Goal: Task Accomplishment & Management: Use online tool/utility

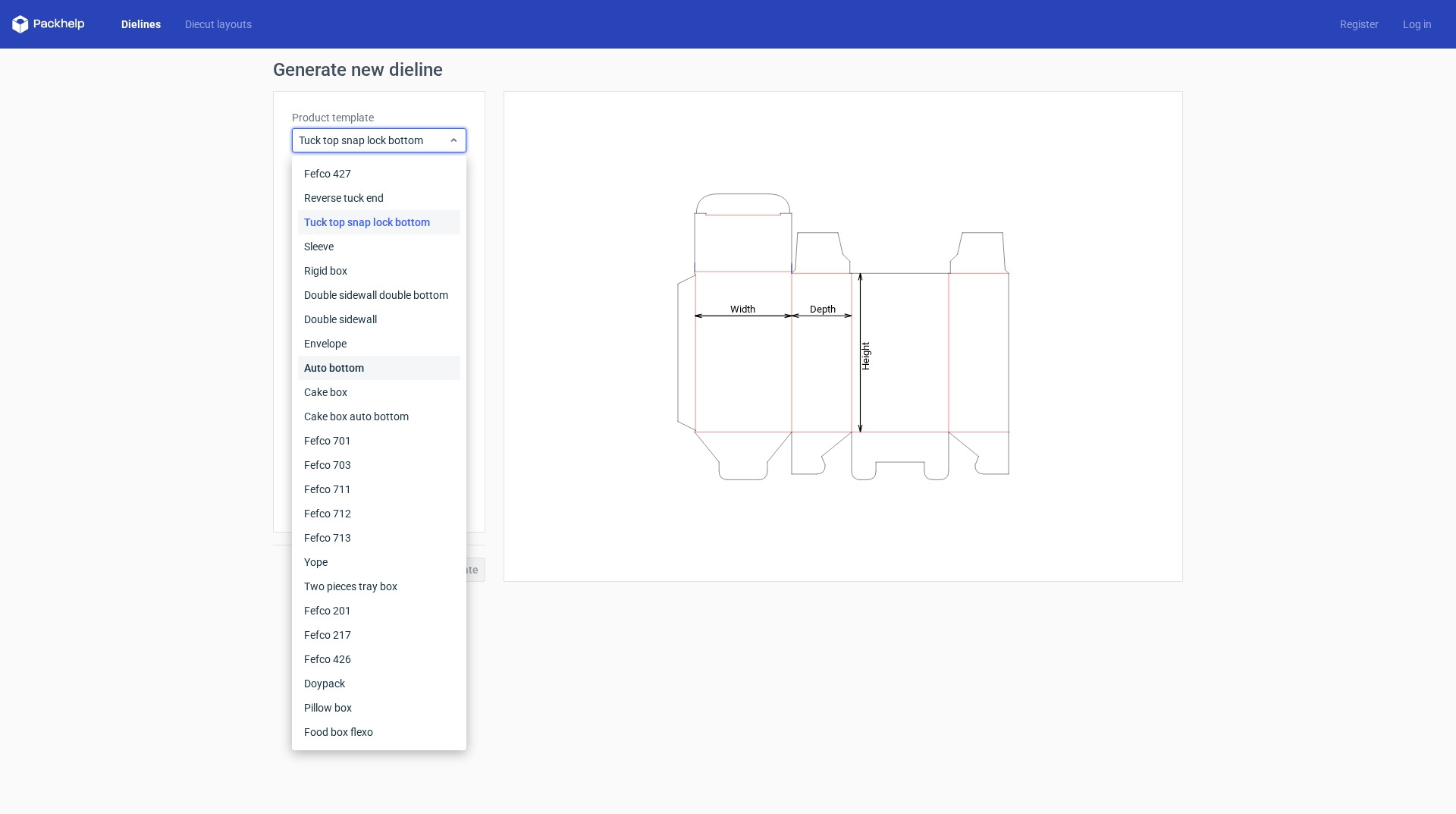
click at [388, 367] on div "Auto bottom" at bounding box center [379, 368] width 162 height 25
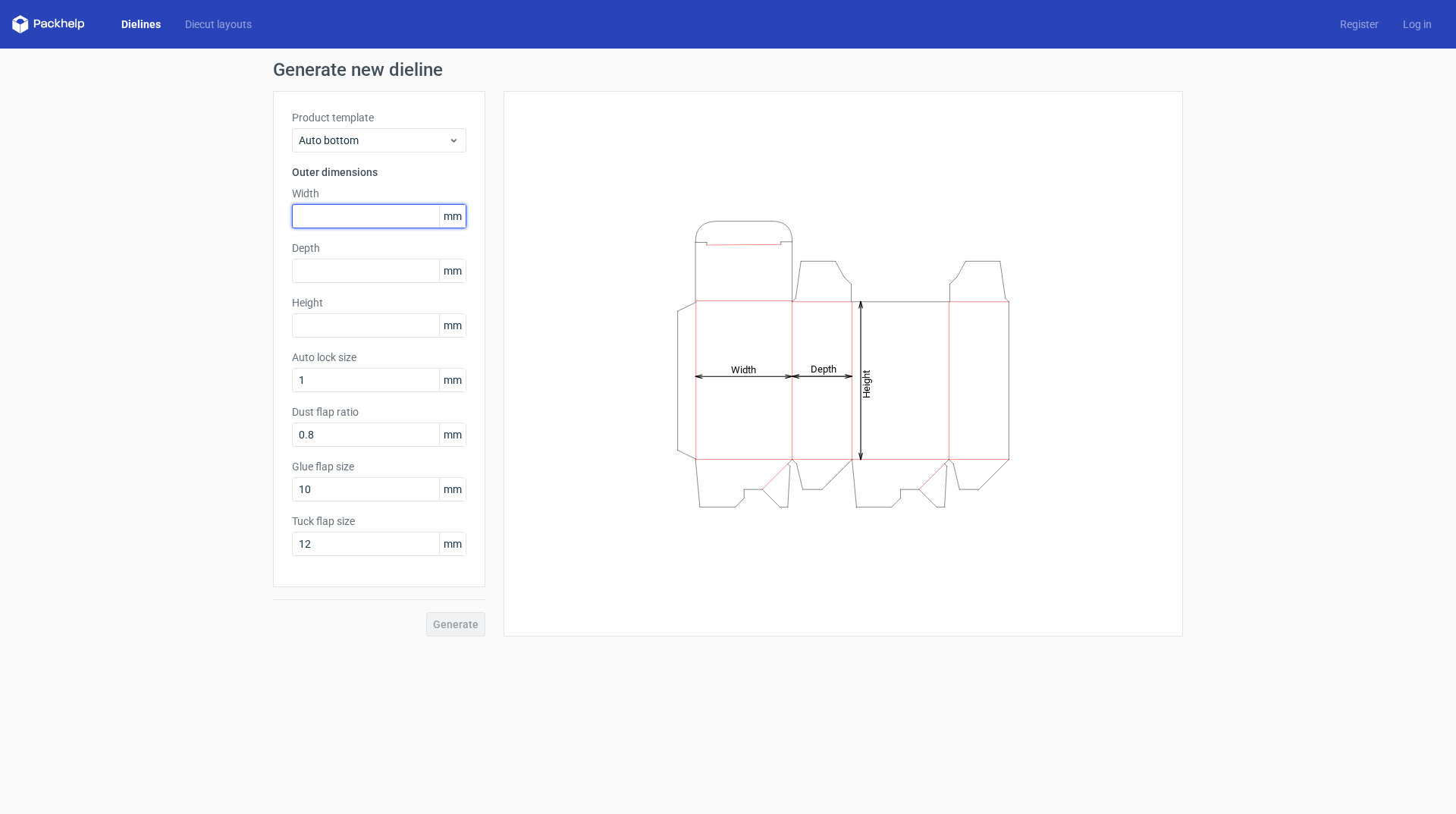
click at [312, 204] on input "text" at bounding box center [379, 216] width 175 height 25
type input "56"
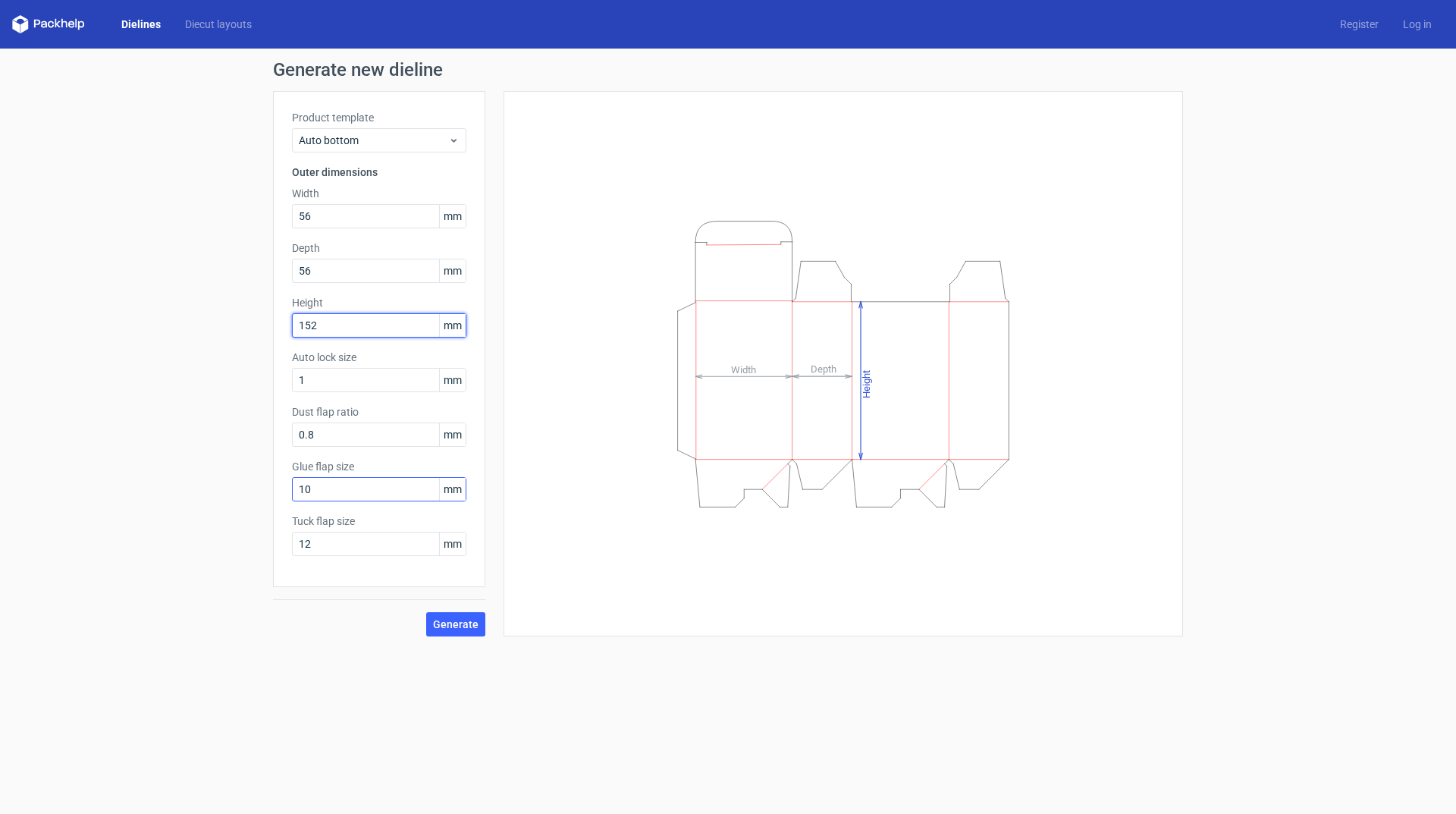
type input "152"
drag, startPoint x: 347, startPoint y: 490, endPoint x: 161, endPoint y: 467, distance: 187.4
click at [161, 467] on div "Generate new dieline Product template Auto bottom Outer dimensions Width 56 mm …" at bounding box center [728, 348] width 1456 height 600
type input "12"
click at [444, 623] on span "Generate" at bounding box center [455, 624] width 45 height 11
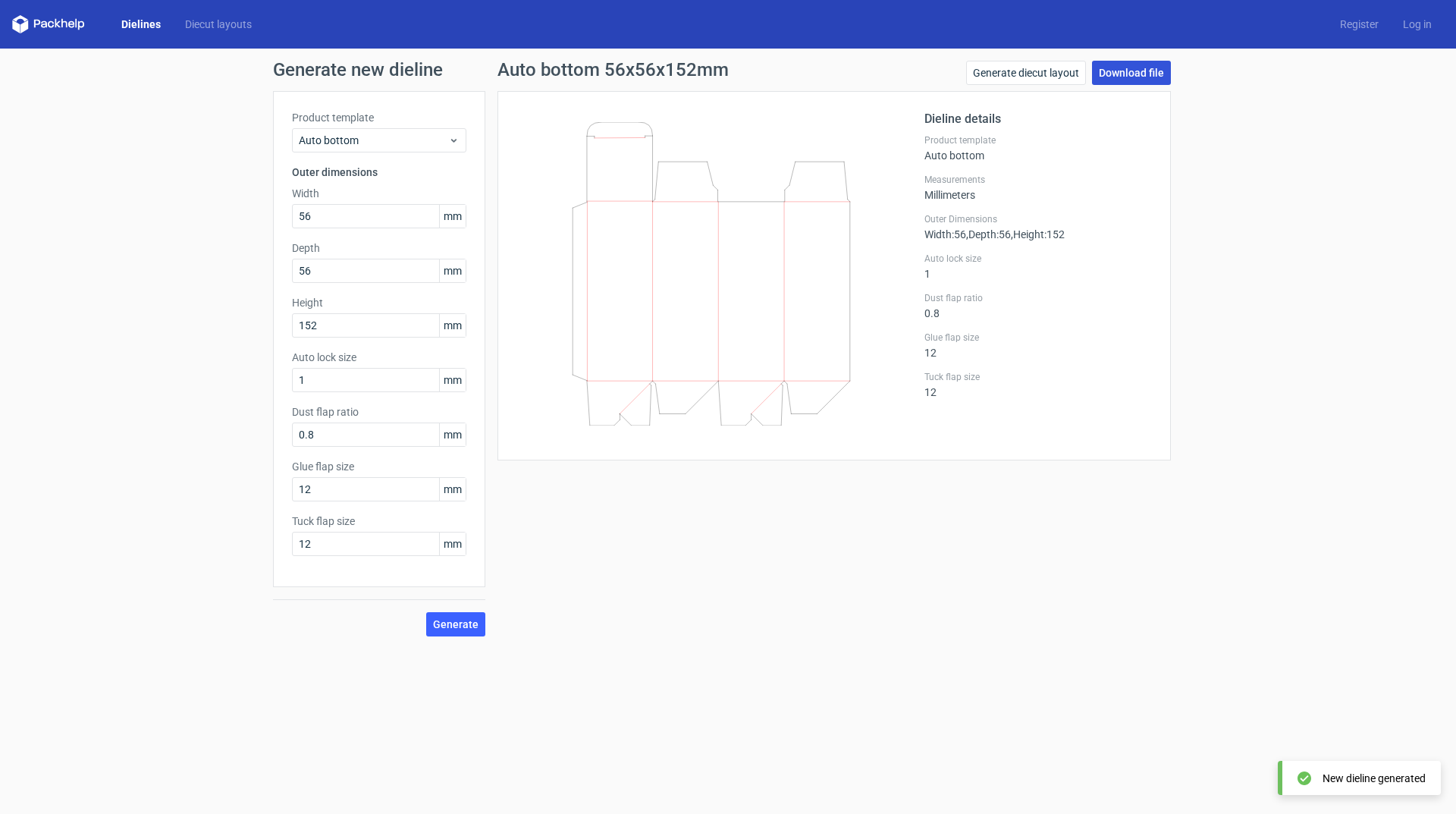
click at [1139, 76] on link "Download file" at bounding box center [1132, 73] width 79 height 25
